Goal: Task Accomplishment & Management: Use online tool/utility

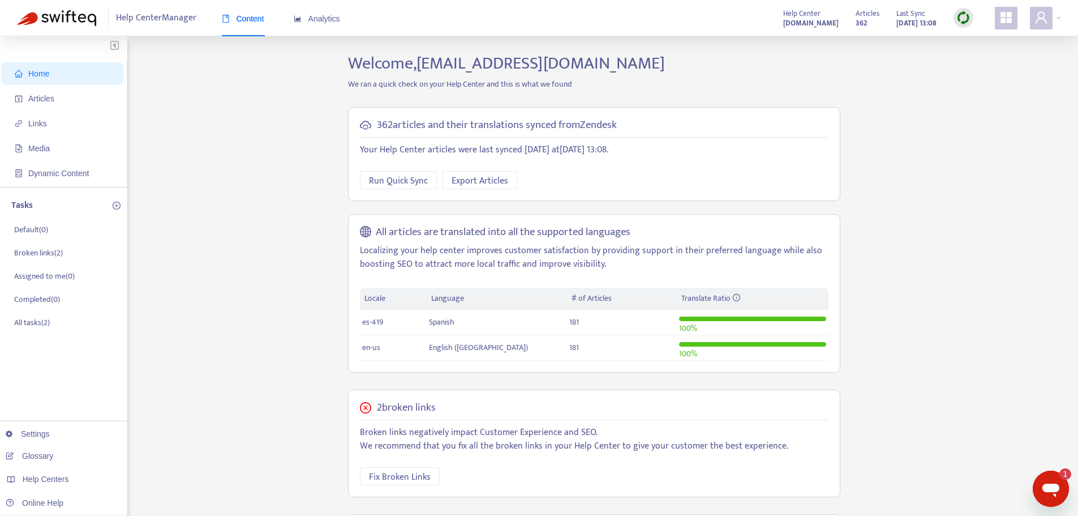
click at [969, 18] on img at bounding box center [964, 18] width 14 height 14
click at [980, 57] on link "Full Sync" at bounding box center [983, 59] width 41 height 13
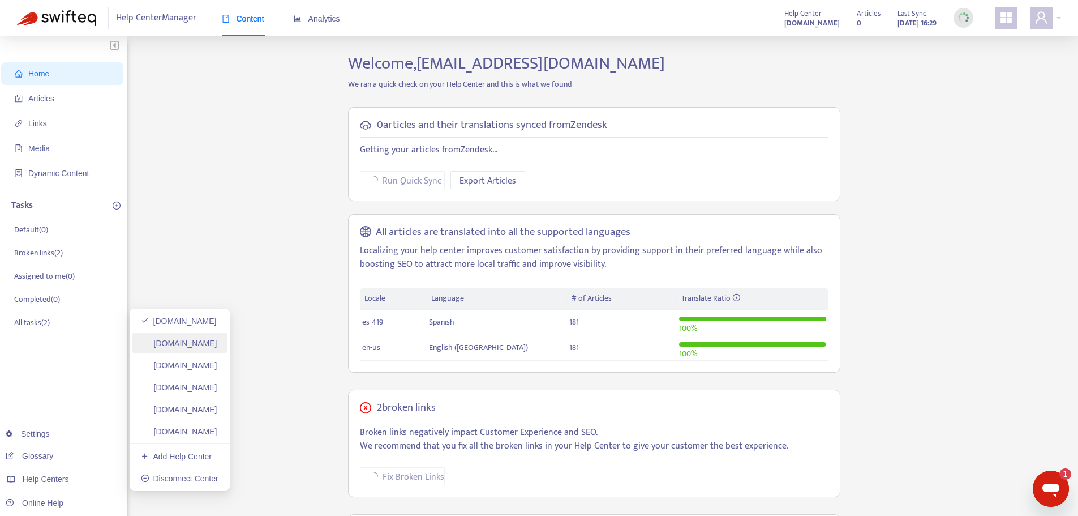
click at [212, 344] on link "helpcenter.plexusworldwide.ca" at bounding box center [179, 343] width 76 height 9
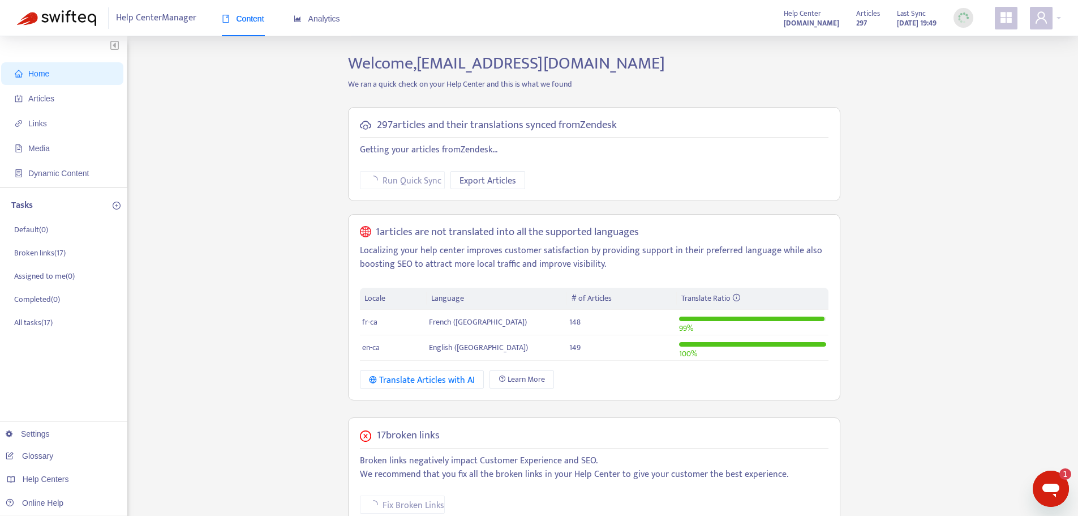
drag, startPoint x: 960, startPoint y: 12, endPoint x: 971, endPoint y: 41, distance: 31.7
click at [960, 12] on img at bounding box center [964, 18] width 14 height 14
click at [217, 370] on link "helpcenter.plexusworldwide.com.au" at bounding box center [179, 365] width 76 height 9
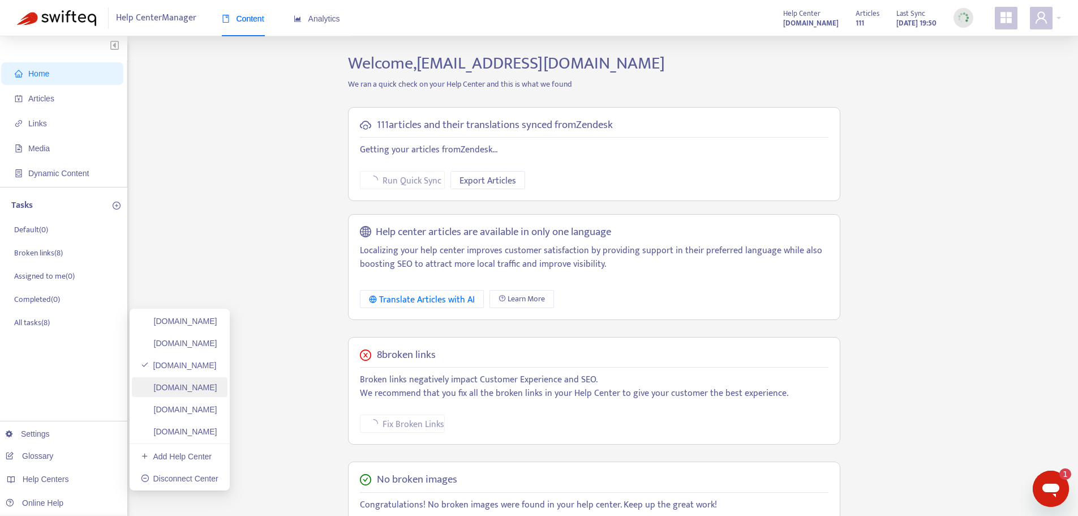
click at [217, 392] on link "[DOMAIN_NAME]" at bounding box center [179, 387] width 76 height 9
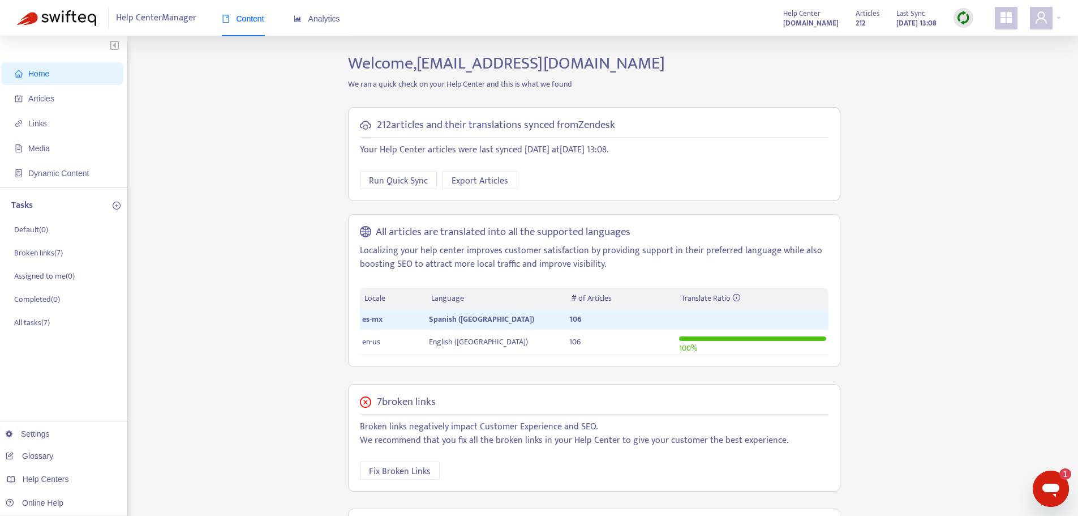
click at [961, 16] on img at bounding box center [964, 18] width 14 height 14
click at [984, 61] on link "Full Sync" at bounding box center [983, 59] width 41 height 13
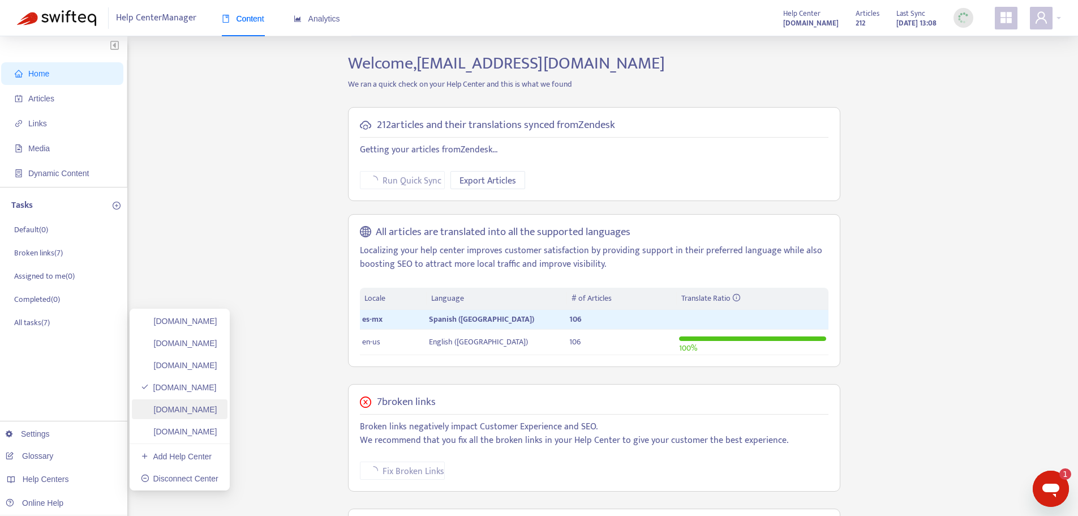
click at [217, 413] on link "plexusworldwideagent.zendesk.com" at bounding box center [179, 409] width 76 height 9
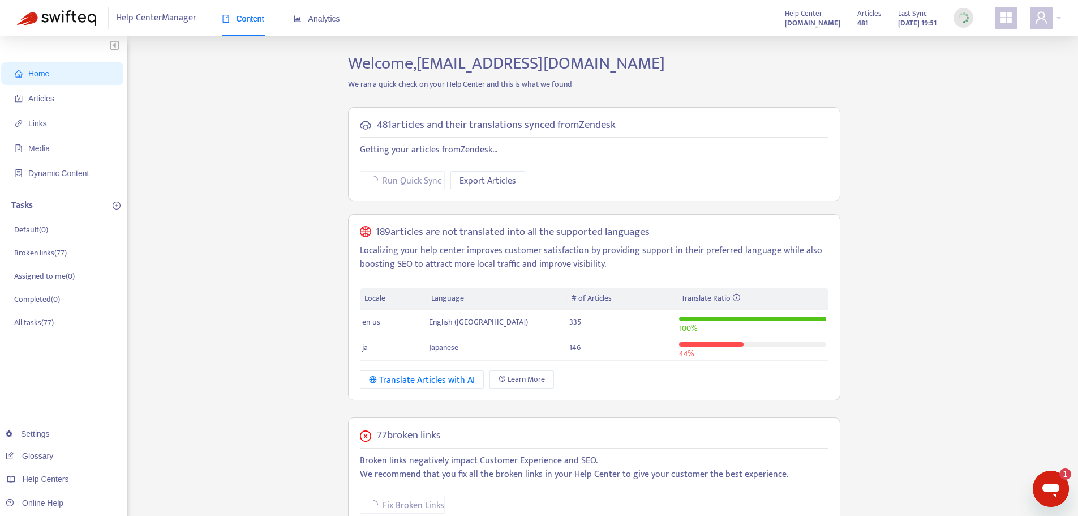
click at [965, 14] on img at bounding box center [964, 18] width 14 height 14
click at [192, 429] on link "plexusworldwidejp.zendesk.com" at bounding box center [179, 431] width 76 height 9
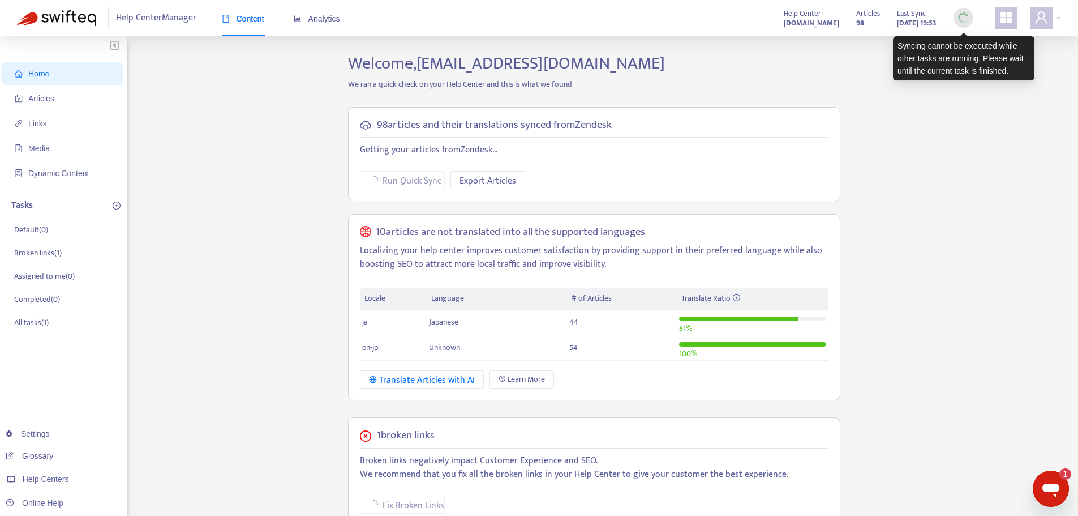
click at [960, 13] on img at bounding box center [964, 18] width 14 height 14
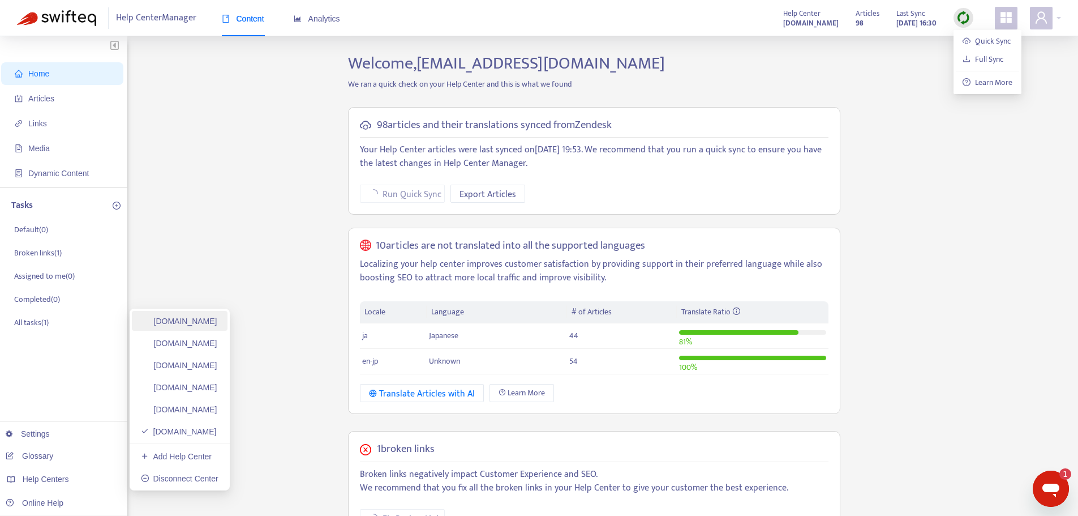
click at [217, 319] on link "helpcenter.plexusworldwide.com" at bounding box center [179, 320] width 76 height 9
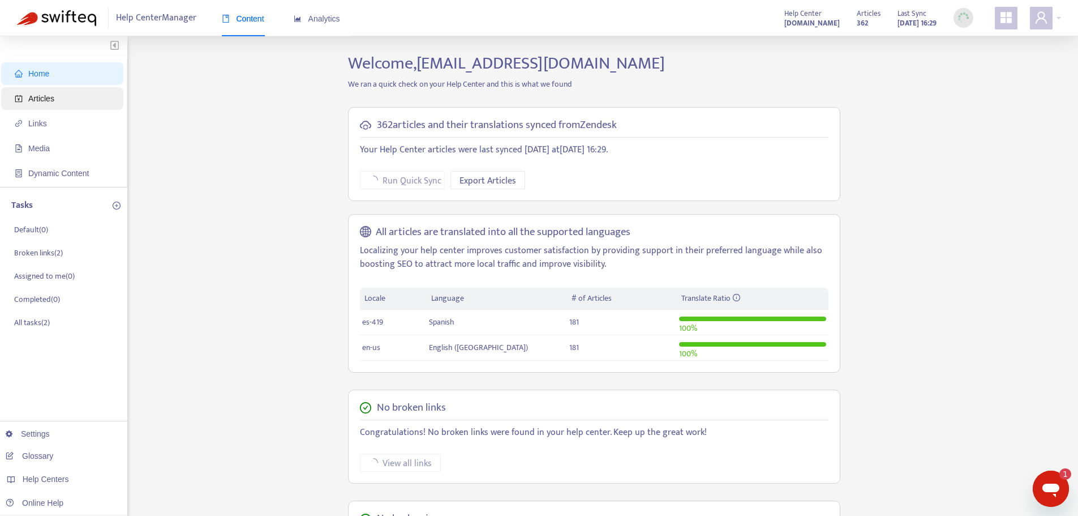
click at [107, 89] on span "Articles" at bounding box center [65, 98] width 100 height 23
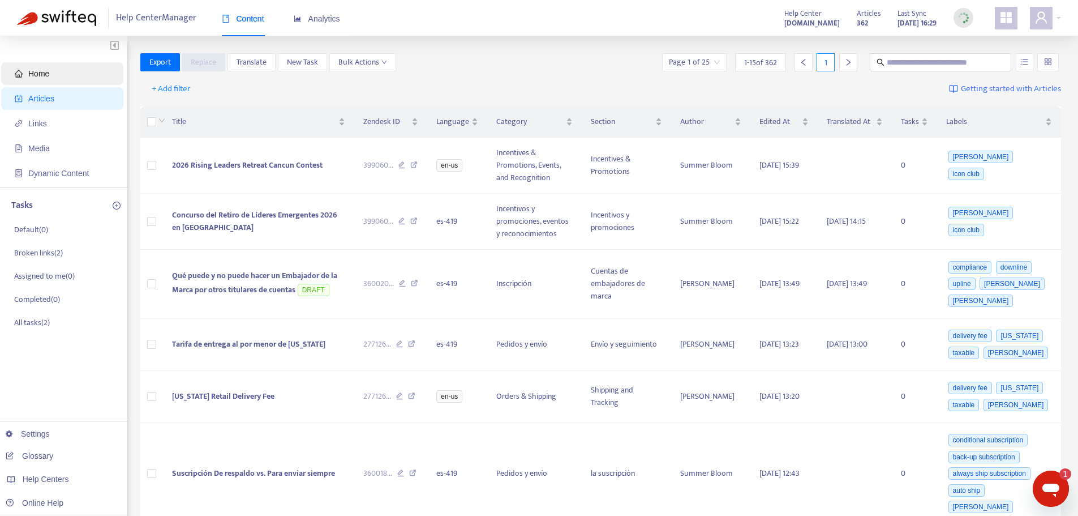
click at [74, 73] on span "Home" at bounding box center [65, 73] width 100 height 23
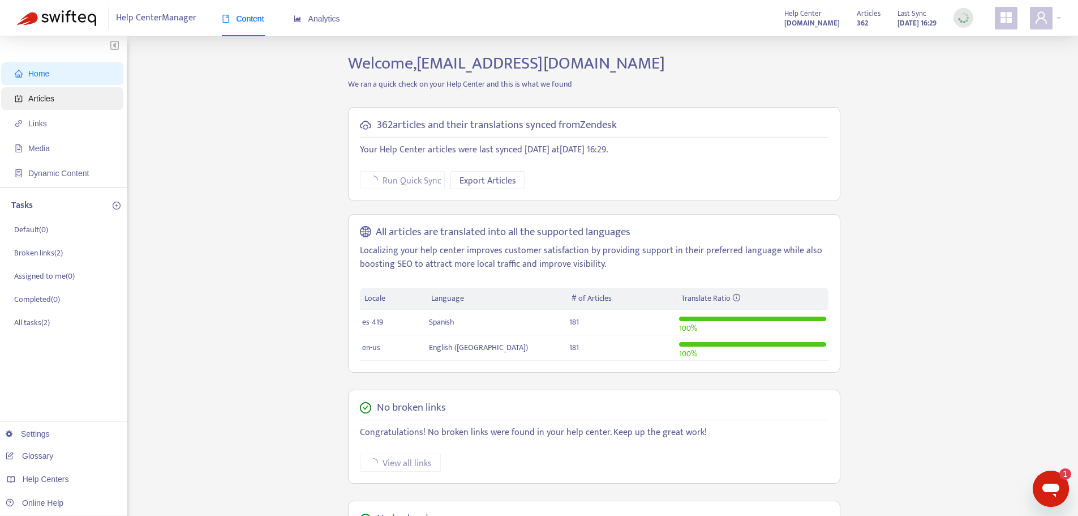
click at [69, 108] on span "Articles" at bounding box center [65, 98] width 100 height 23
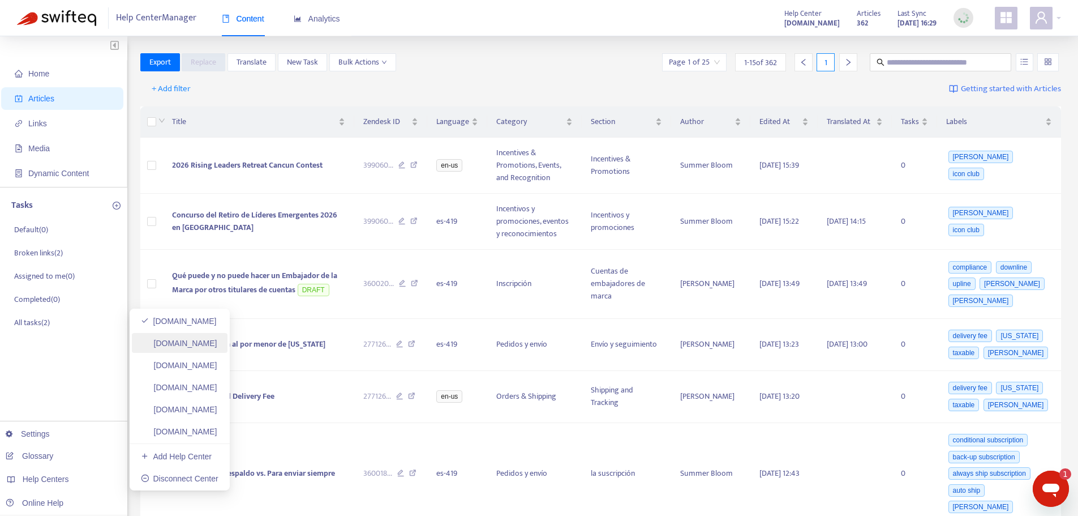
click at [174, 345] on link "helpcenter.plexusworldwide.ca" at bounding box center [179, 343] width 76 height 9
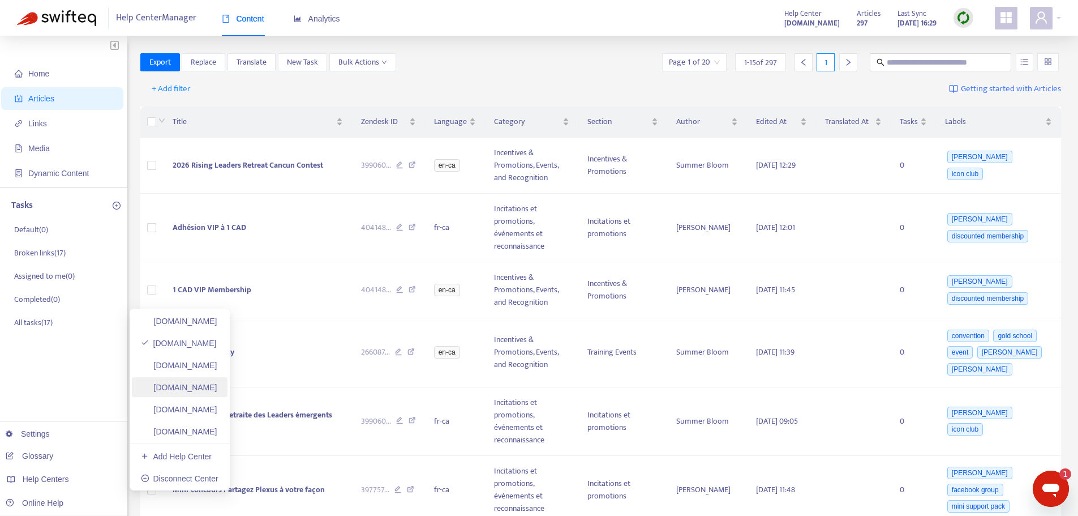
click at [163, 387] on link "[DOMAIN_NAME]" at bounding box center [179, 387] width 76 height 9
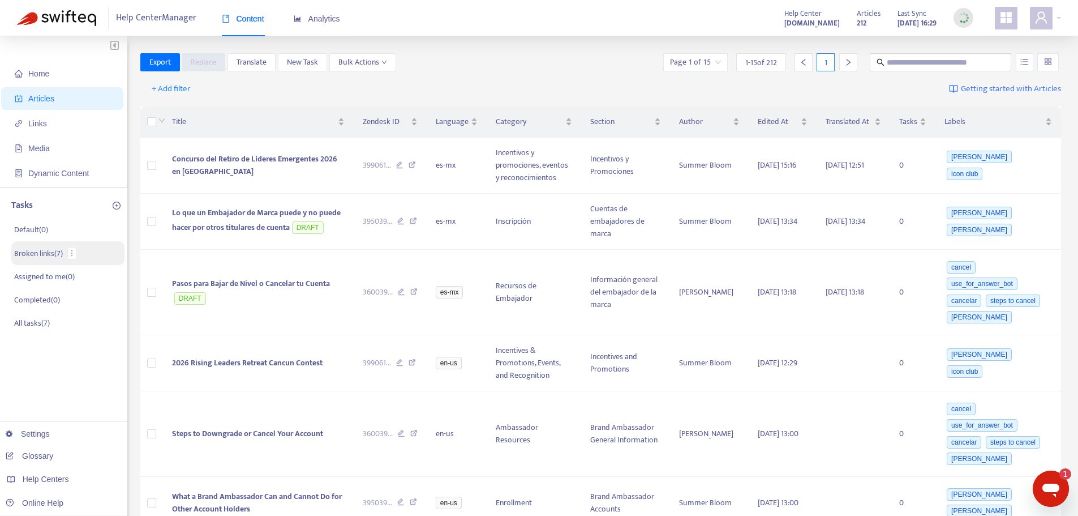
click at [56, 256] on p "Broken links ( 7 )" at bounding box center [38, 253] width 49 height 12
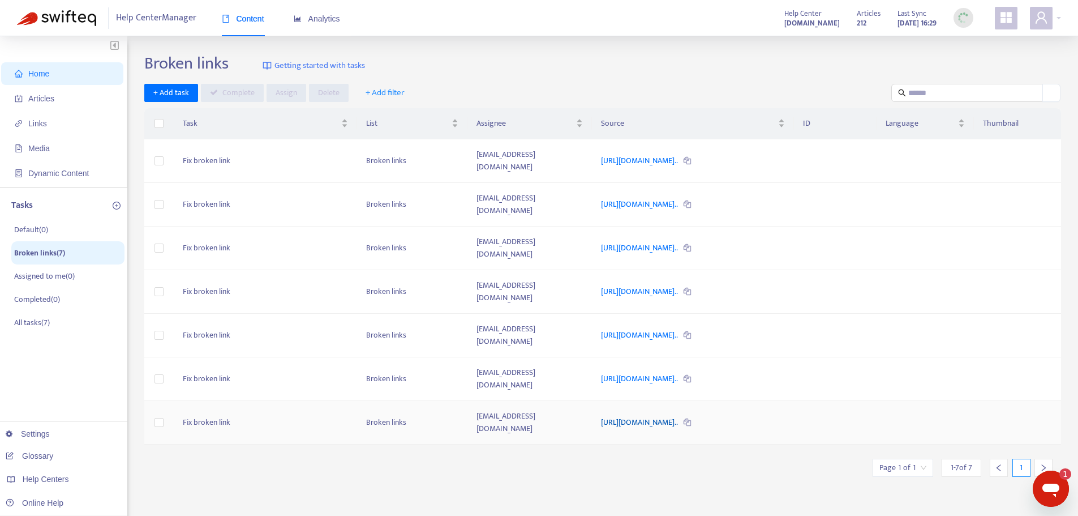
click at [679, 416] on link "https://static.plexusworldwide.com/image/upload/v1754062540/2025..." at bounding box center [640, 422] width 78 height 13
click at [609, 357] on td "https://ayuda.plexusworldwide.com.mx/hc/en-us/articles/360039431..." at bounding box center [693, 379] width 202 height 44
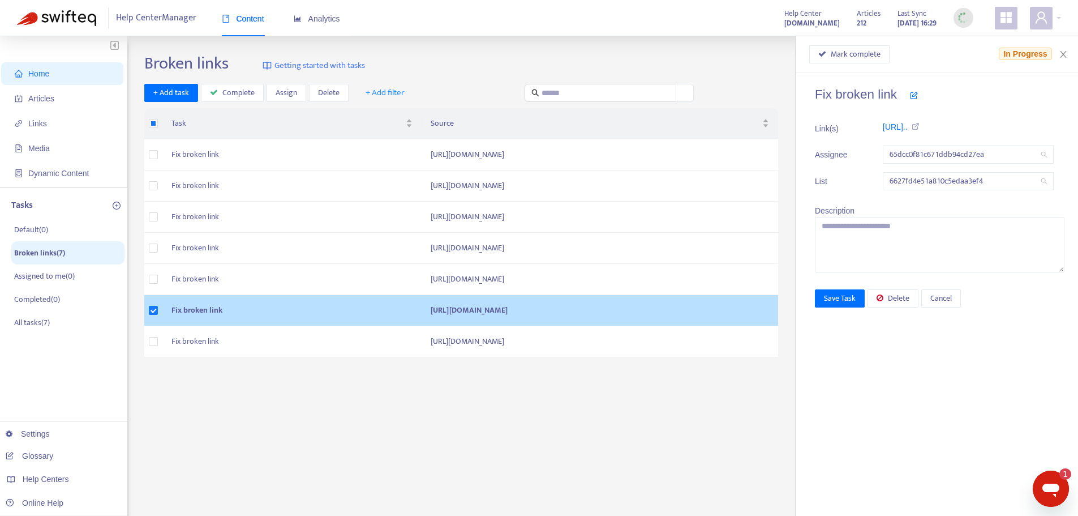
click at [610, 322] on td "https://ayuda.plexusworldwide.com.mx/hc/en-us/articles/360039431472-Back-up-Ord…" at bounding box center [600, 310] width 357 height 31
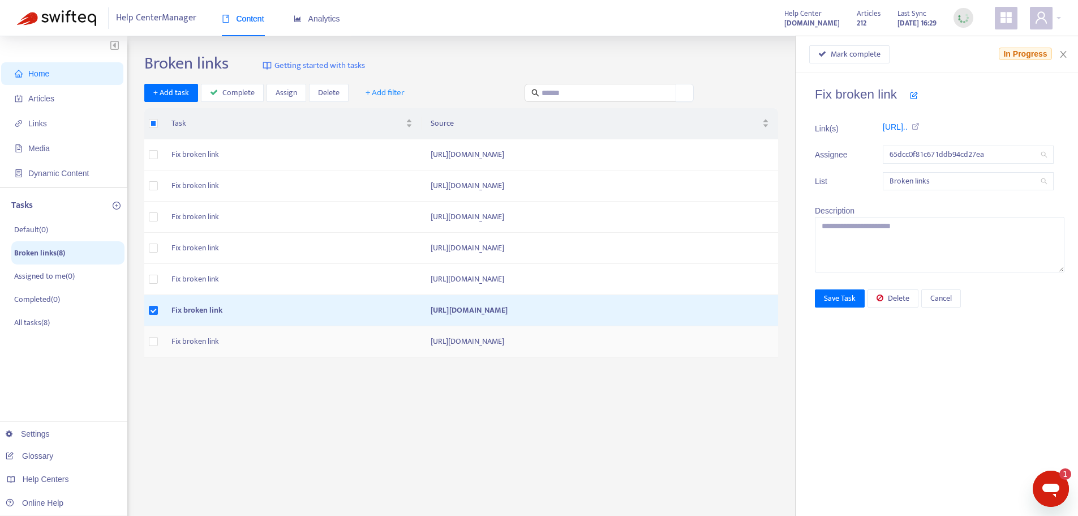
click at [584, 340] on td "https://static.plexusworldwide.com/image/upload/v1754062540/2025_2026_Star_Diam…" at bounding box center [600, 341] width 357 height 31
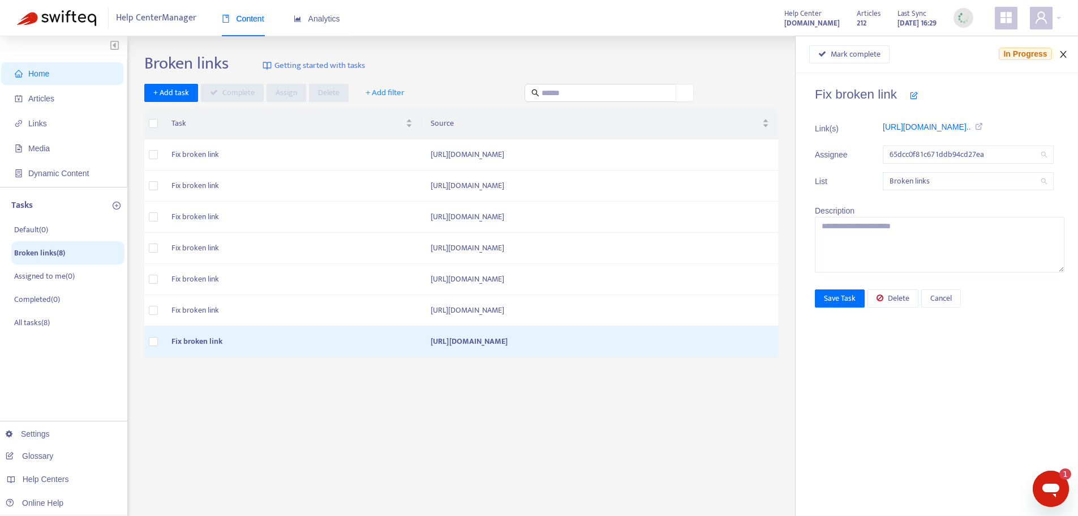
click at [1063, 54] on icon "close" at bounding box center [1063, 54] width 9 height 9
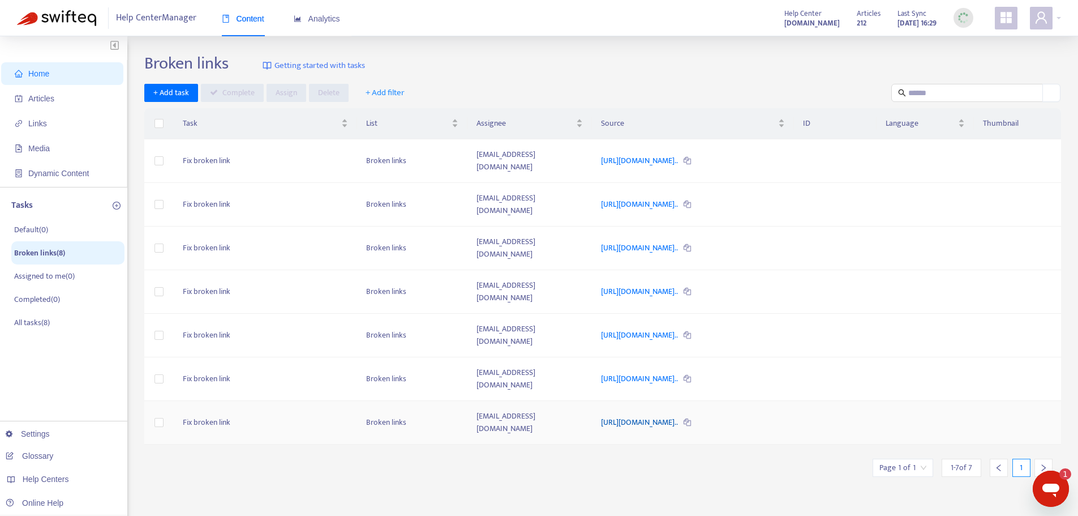
click at [653, 416] on link "https://static.plexusworldwide.com/image/upload/v1754062540/2025..." at bounding box center [640, 422] width 78 height 13
click at [62, 105] on span "Articles" at bounding box center [65, 98] width 100 height 23
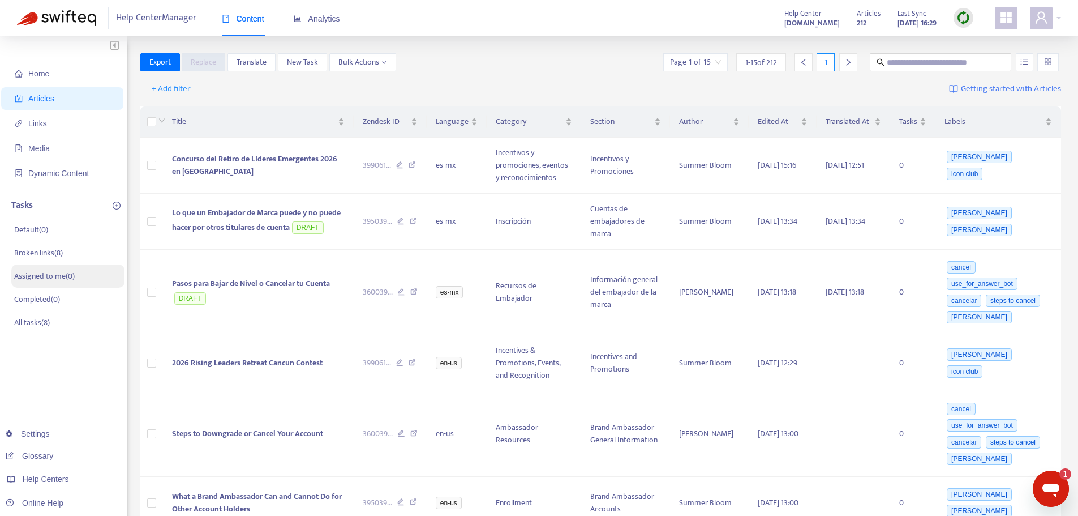
click at [61, 279] on p "Assigned to me ( 0 )" at bounding box center [44, 276] width 61 height 12
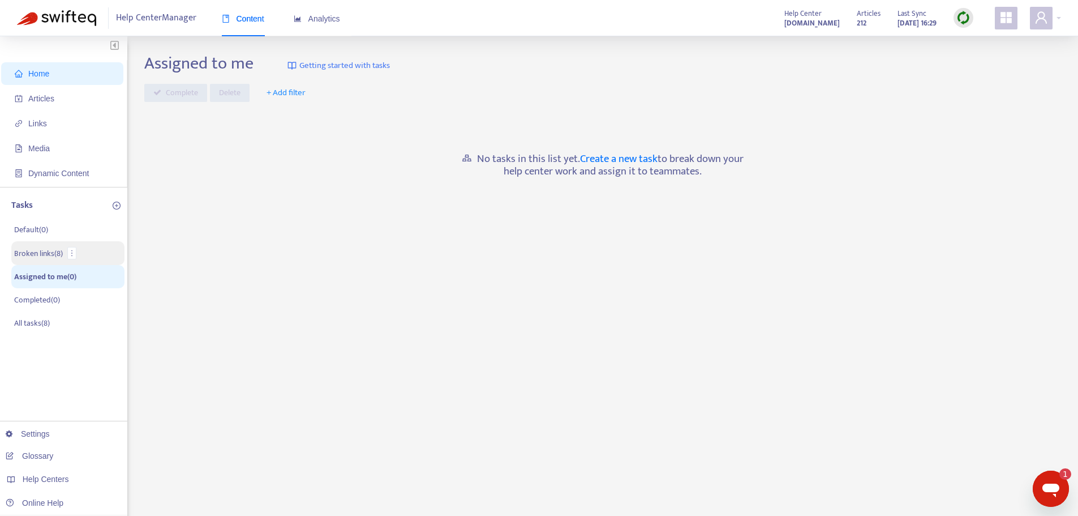
click at [55, 253] on p "Broken links ( 8 )" at bounding box center [38, 253] width 49 height 12
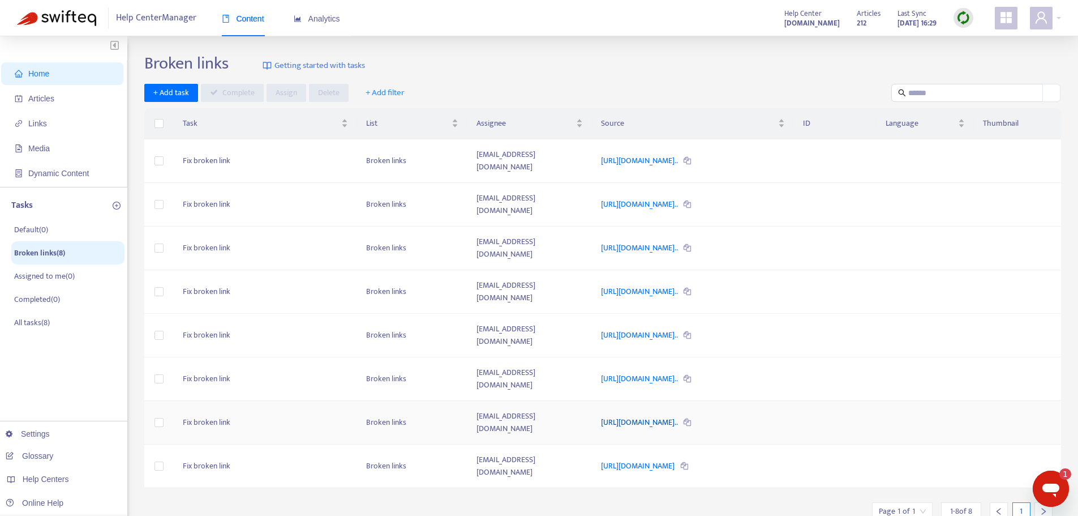
click at [648, 416] on link "https://static.plexusworldwide.com/image/upload/v1754062540/2025..." at bounding box center [640, 422] width 78 height 13
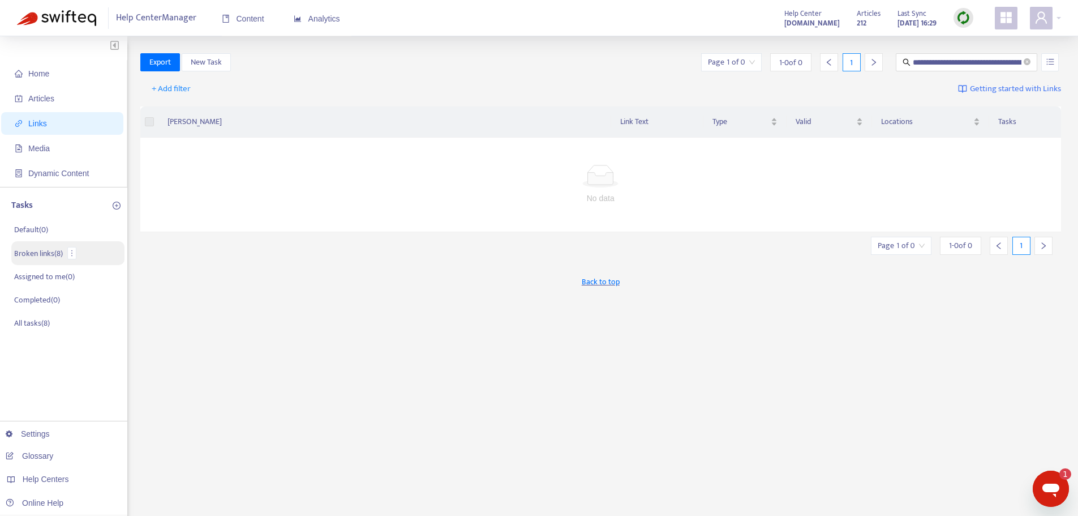
click at [50, 255] on p "Broken links ( 8 )" at bounding box center [38, 253] width 49 height 12
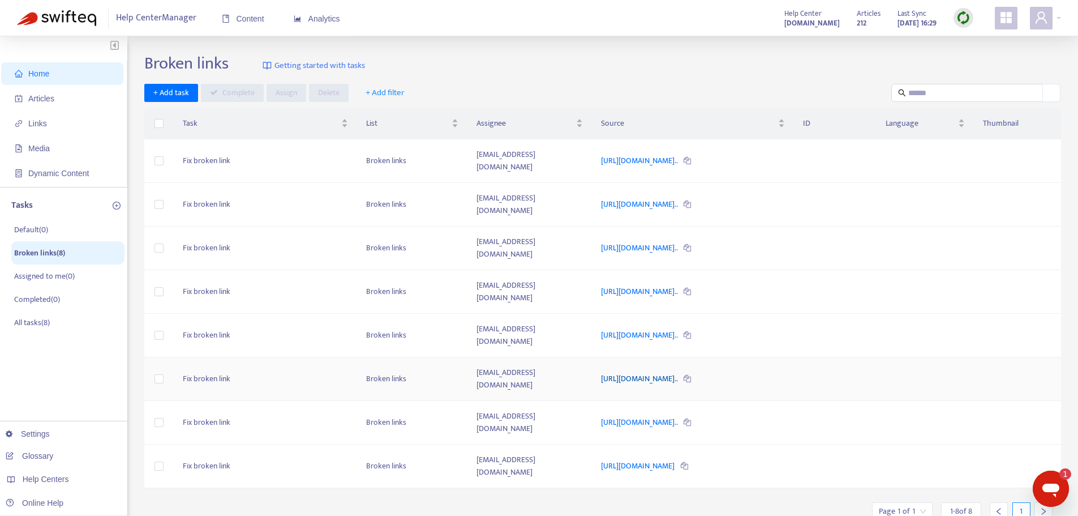
click at [679, 372] on link "https://ayuda.plexusworldwide.com.mx/hc/en-us/articles/360039431..." at bounding box center [640, 378] width 78 height 13
click at [606, 416] on link "https://static.plexusworldwide.com/image/upload/v1754062540/2025..." at bounding box center [640, 422] width 78 height 13
